Goal: Understand process/instructions

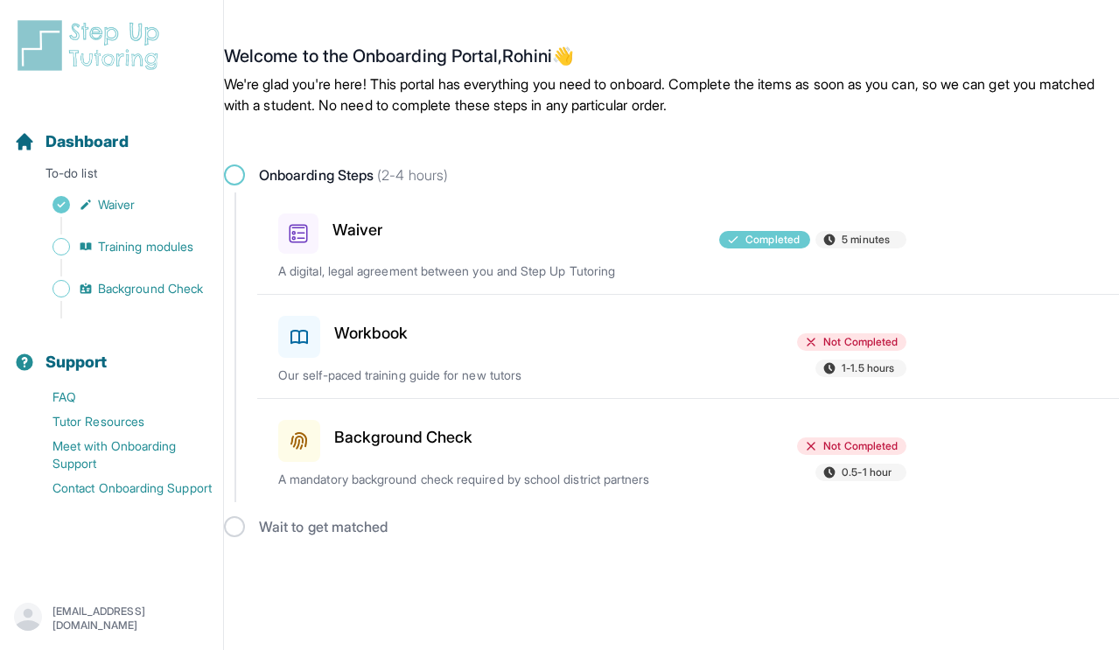
click at [456, 346] on div "Workbook" at bounding box center [380, 333] width 204 height 49
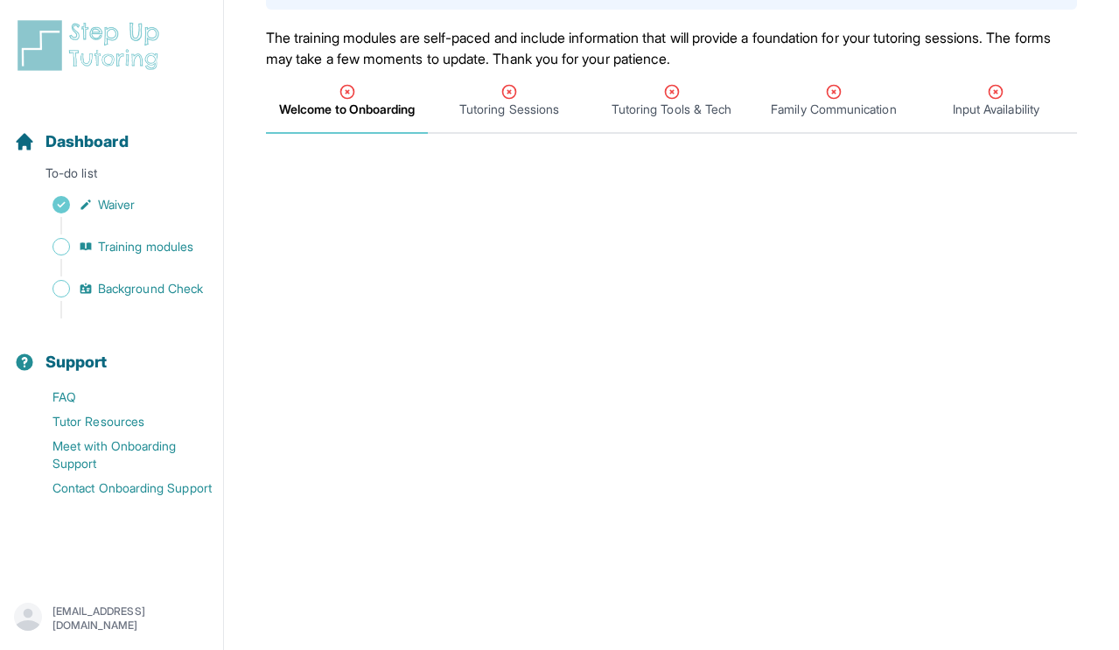
scroll to position [165, 0]
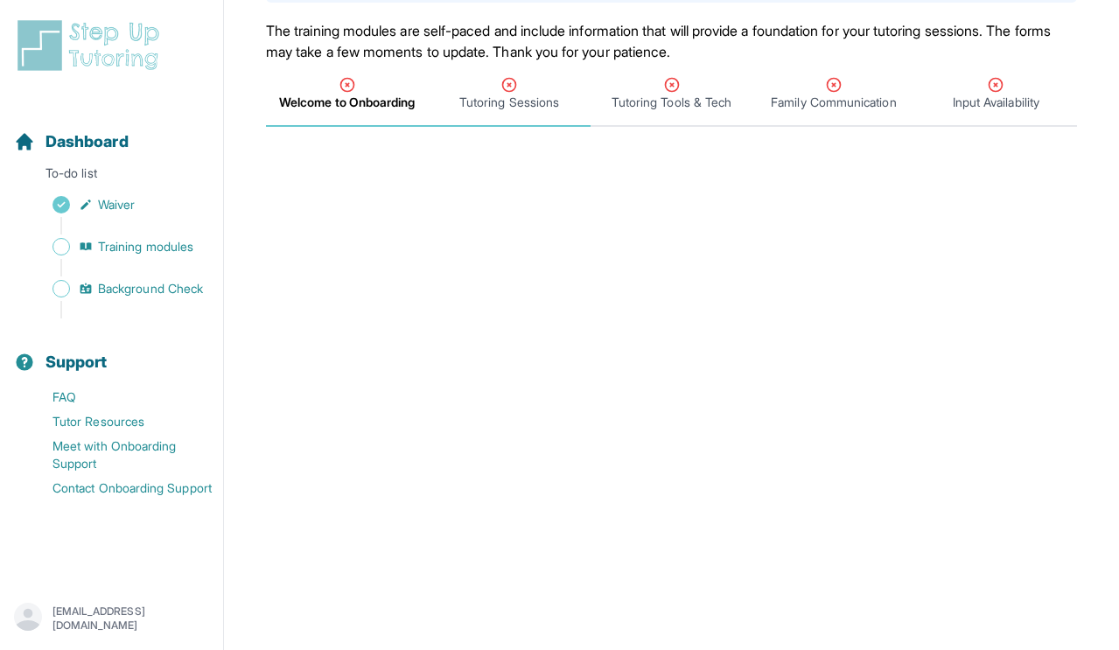
click at [500, 99] on span "Tutoring Sessions" at bounding box center [509, 102] width 100 height 17
click at [367, 113] on span "Welcome to Onboarding" at bounding box center [347, 94] width 162 height 65
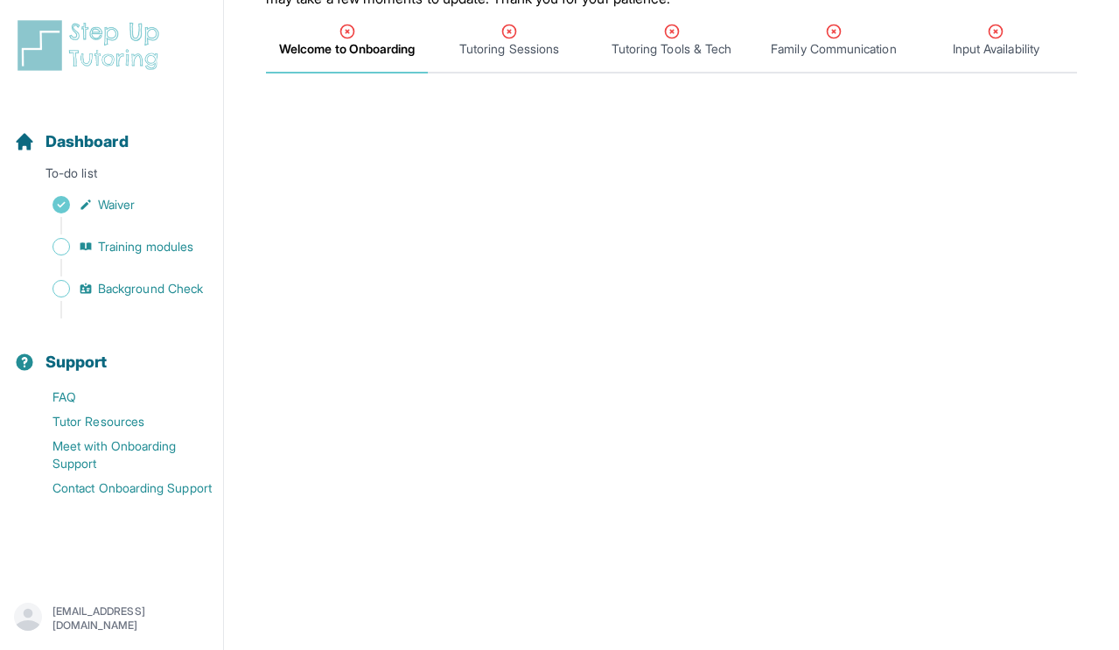
scroll to position [776, 0]
